Goal: Task Accomplishment & Management: Manage account settings

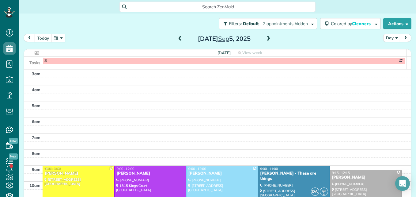
scroll to position [7, 0]
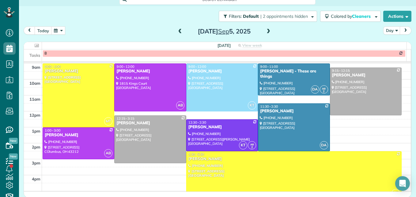
click at [179, 32] on span at bounding box center [180, 32] width 7 height 6
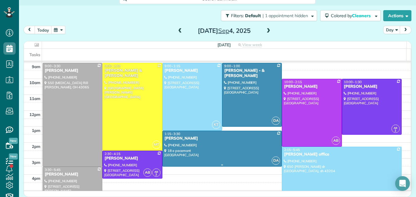
scroll to position [110, 0]
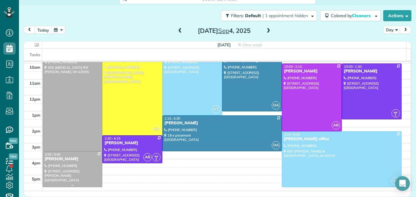
click at [77, 167] on div at bounding box center [72, 168] width 59 height 35
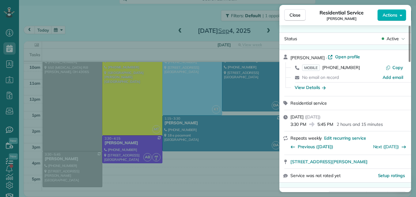
scroll to position [123, 0]
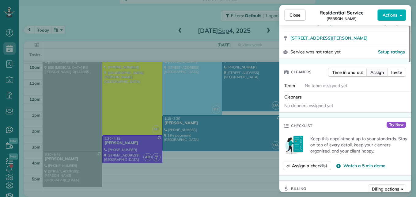
click at [373, 71] on span "Assign" at bounding box center [376, 72] width 13 height 6
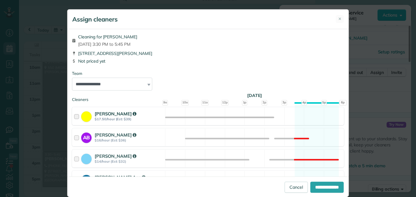
click at [77, 113] on div at bounding box center [77, 115] width 7 height 11
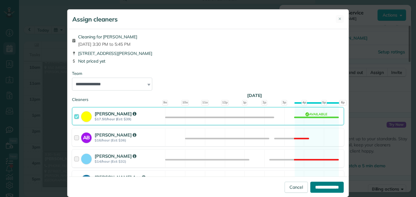
click at [318, 185] on input "**********" at bounding box center [326, 186] width 33 height 11
type input "**********"
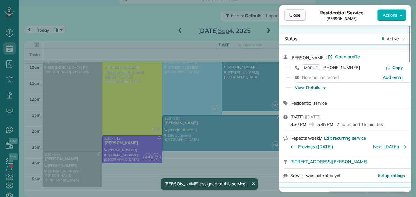
click at [296, 12] on span "Close" at bounding box center [294, 15] width 11 height 6
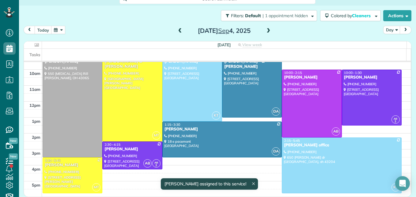
scroll to position [7, 0]
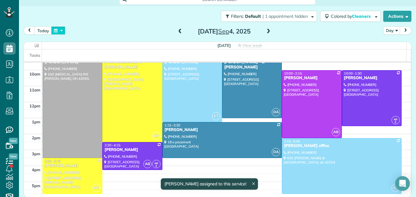
click at [59, 30] on button "button" at bounding box center [58, 30] width 14 height 8
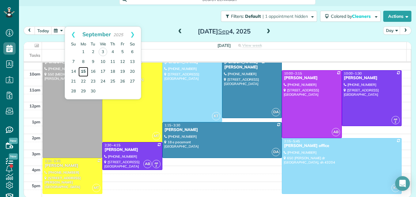
click at [84, 71] on link "15" at bounding box center [83, 72] width 10 height 10
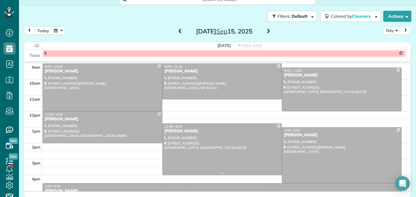
scroll to position [110, 0]
